Goal: Check status: Check status

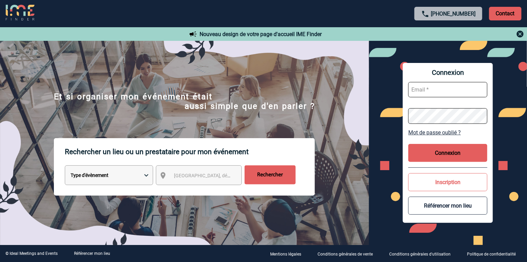
type input "vkalb@ime-groupe.com"
click at [450, 155] on button "Connexion" at bounding box center [447, 153] width 79 height 18
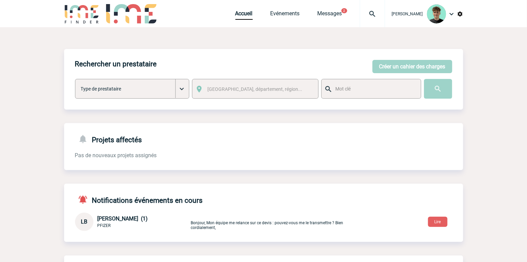
click at [132, 45] on div "Rechercher un prestataire Créer un cahier des charges Créer un cahier des charg…" at bounding box center [263, 186] width 399 height 318
click at [383, 15] on img at bounding box center [372, 14] width 25 height 8
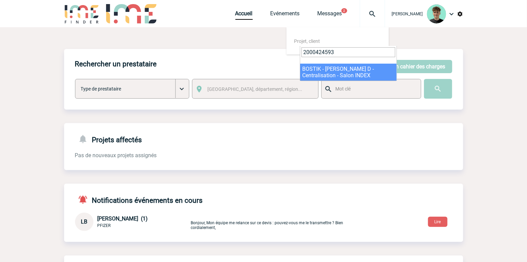
type input "2000424593"
select select "24094"
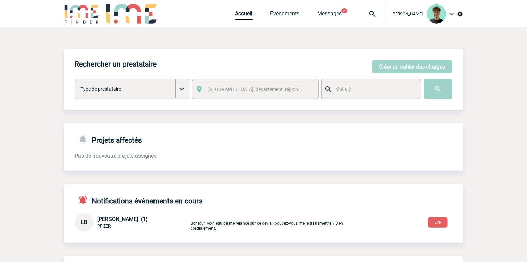
click at [383, 16] on img at bounding box center [372, 14] width 25 height 8
type input "2000425118"
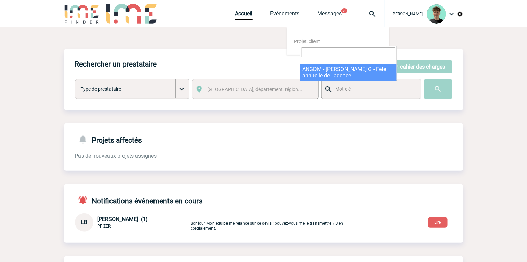
select select "24619"
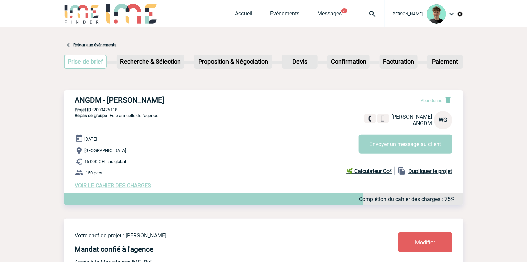
click at [379, 10] on div at bounding box center [372, 13] width 25 height 27
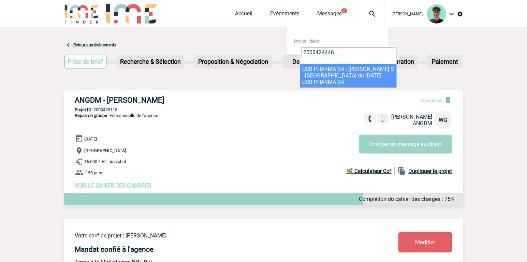
type input "2000424446"
select select "23947"
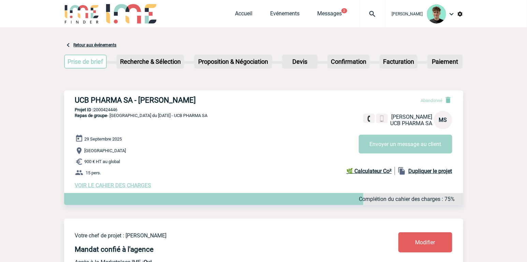
click at [382, 18] on img at bounding box center [372, 14] width 25 height 8
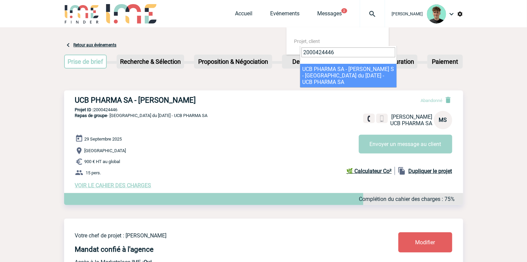
type input "2000424446"
select select "23947"
